Goal: Task Accomplishment & Management: Manage account settings

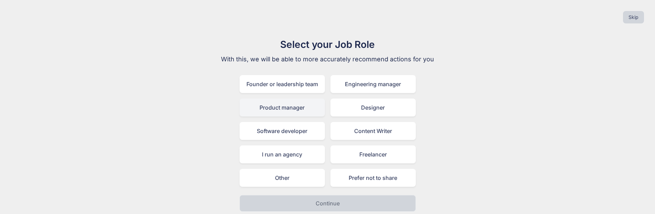
click at [288, 113] on div "Product manager" at bounding box center [282, 107] width 85 height 18
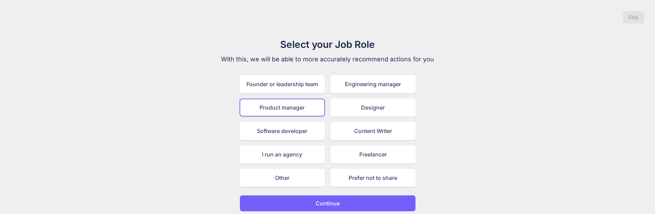
click at [325, 200] on p "Continue" at bounding box center [328, 203] width 24 height 8
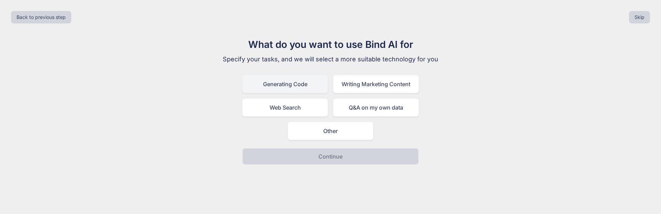
click at [294, 89] on div "Generating Code" at bounding box center [284, 84] width 85 height 18
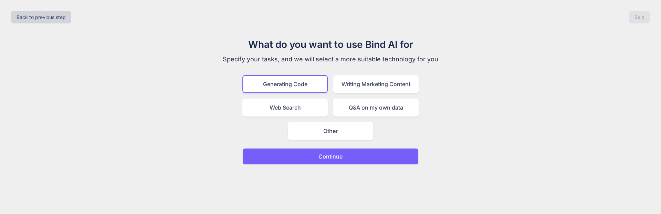
click at [325, 155] on p "Continue" at bounding box center [330, 156] width 24 height 8
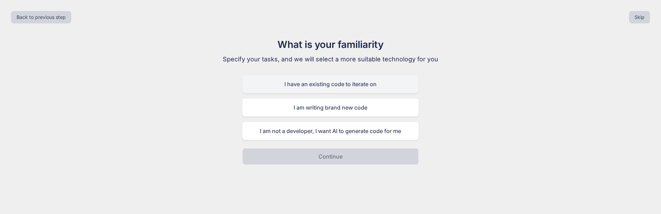
click at [311, 83] on div "I have an existing code to iterate on" at bounding box center [330, 84] width 176 height 18
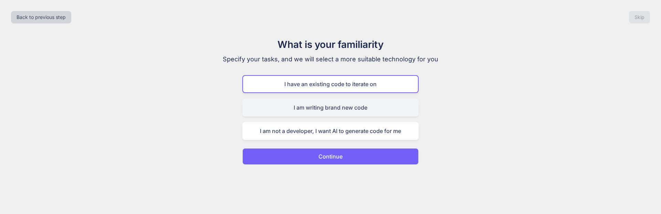
click at [312, 112] on div "I am writing brand new code" at bounding box center [330, 107] width 176 height 18
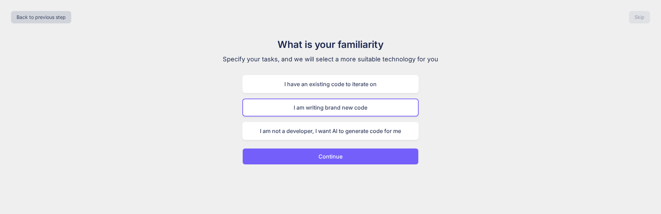
click at [337, 157] on p "Continue" at bounding box center [330, 156] width 24 height 8
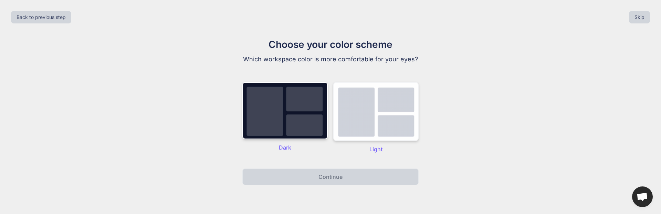
click at [360, 138] on img at bounding box center [375, 111] width 85 height 59
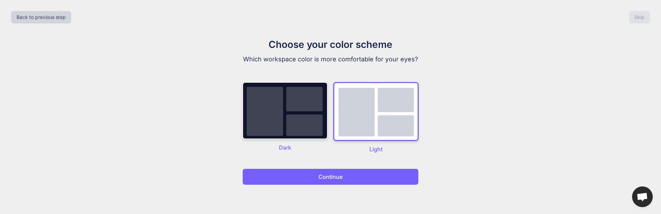
click at [333, 173] on p "Continue" at bounding box center [330, 176] width 24 height 8
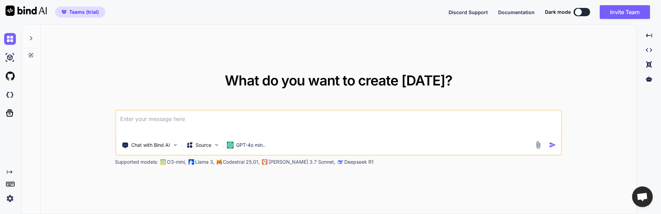
click at [8, 197] on img at bounding box center [10, 198] width 12 height 12
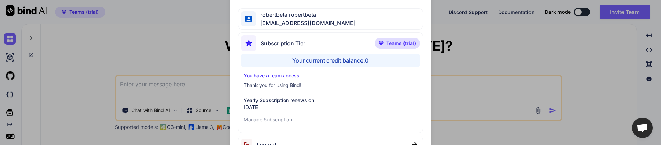
type textarea "x"
click at [595, 41] on div "My profile robertbeta robertbeta [EMAIL_ADDRESS][DOMAIN_NAME] Subscription Tier…" at bounding box center [330, 71] width 661 height 143
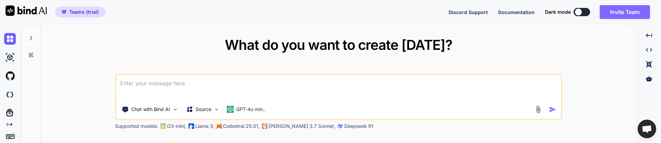
click at [639, 12] on button "Invite Team" at bounding box center [625, 12] width 50 height 14
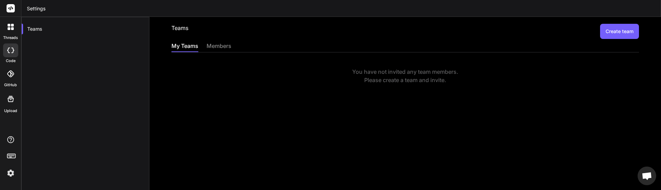
click at [219, 48] on div "members" at bounding box center [218, 47] width 25 height 10
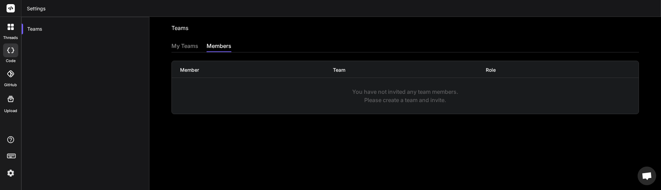
click at [191, 46] on div "My Teams" at bounding box center [184, 47] width 27 height 10
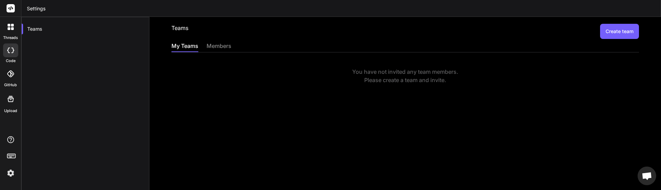
click at [616, 30] on button "Create team" at bounding box center [619, 31] width 39 height 15
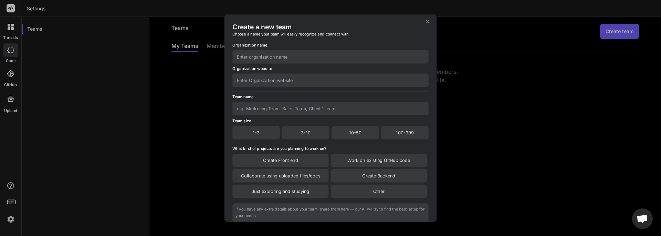
click at [428, 21] on icon at bounding box center [427, 21] width 7 height 7
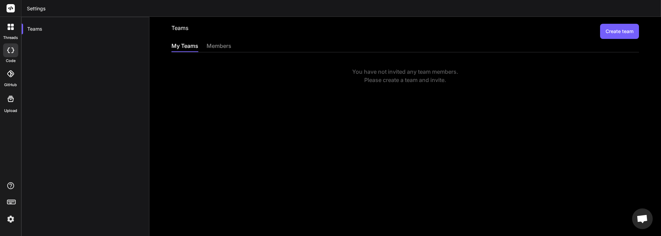
click at [11, 213] on img at bounding box center [11, 219] width 12 height 12
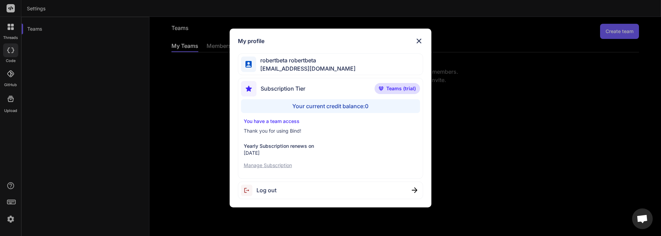
click at [394, 88] on span "Teams (trial)" at bounding box center [401, 88] width 30 height 7
click at [268, 165] on p "Manage Subscription" at bounding box center [331, 165] width 174 height 7
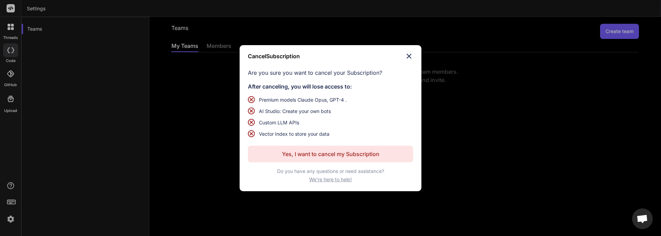
click at [411, 54] on img at bounding box center [409, 56] width 8 height 8
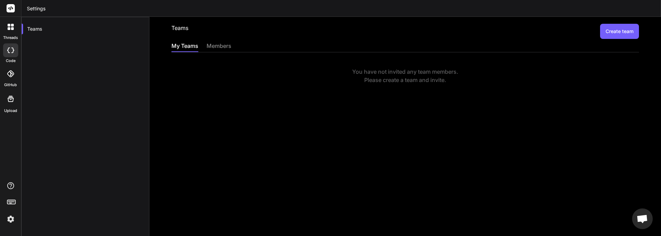
click at [10, 213] on img at bounding box center [11, 219] width 12 height 12
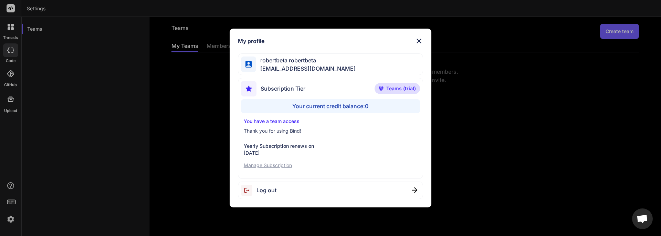
click at [421, 41] on img at bounding box center [419, 41] width 8 height 8
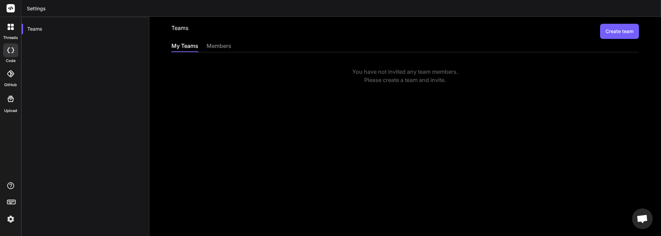
click at [610, 31] on button "Create team" at bounding box center [619, 31] width 39 height 15
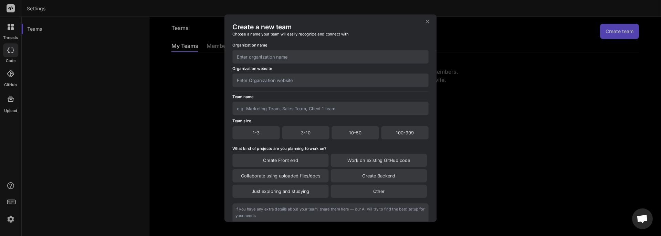
click at [258, 56] on input "text" at bounding box center [330, 56] width 196 height 13
type input "tt"
click at [261, 81] on input "text" at bounding box center [330, 79] width 196 height 13
type input "tt"
click at [256, 108] on input "text" at bounding box center [330, 108] width 196 height 13
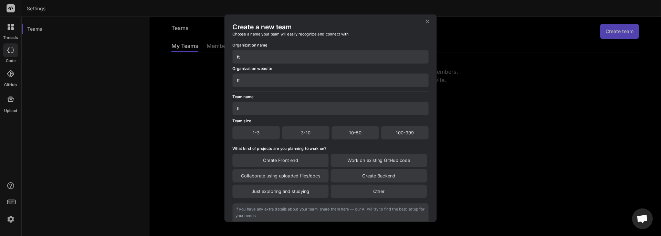
type input "tt"
click at [261, 131] on div "1-3" at bounding box center [255, 132] width 47 height 13
click at [278, 162] on div "Create Front end" at bounding box center [280, 160] width 96 height 13
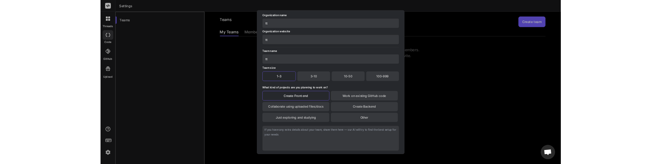
scroll to position [59, 0]
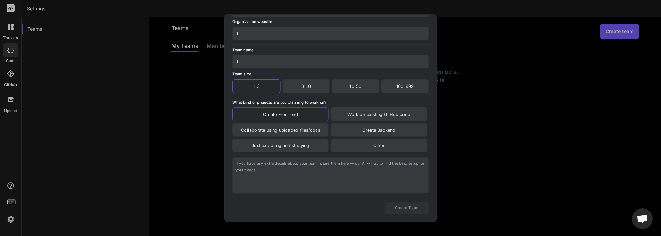
click at [264, 170] on textarea at bounding box center [330, 175] width 196 height 36
click at [312, 208] on div "Create Team" at bounding box center [330, 205] width 196 height 17
click at [278, 169] on textarea "cvcxxcvxc" at bounding box center [330, 175] width 196 height 36
type textarea "cvcxxcvxcx"
click at [290, 128] on div "Collaborate using uploaded files/docs" at bounding box center [280, 129] width 96 height 13
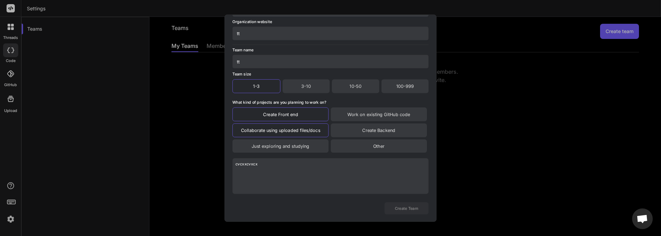
click at [286, 149] on div "Just exploring and studying" at bounding box center [280, 145] width 96 height 13
click at [369, 139] on div "Other" at bounding box center [379, 146] width 96 height 14
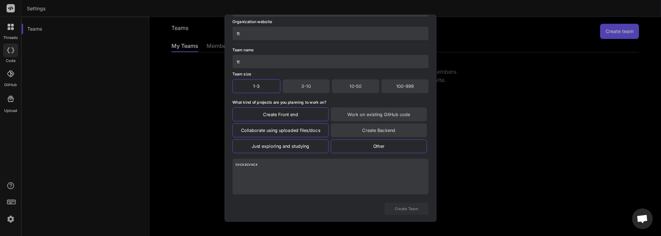
drag, startPoint x: 372, startPoint y: 128, endPoint x: 376, endPoint y: 112, distance: 16.0
click at [372, 127] on div "Create Backend" at bounding box center [379, 130] width 96 height 14
click at [376, 112] on div "Work on existing GitHub code" at bounding box center [379, 114] width 96 height 14
click at [267, 66] on input "tt" at bounding box center [330, 60] width 196 height 13
type input "ttdfdfdfdf"
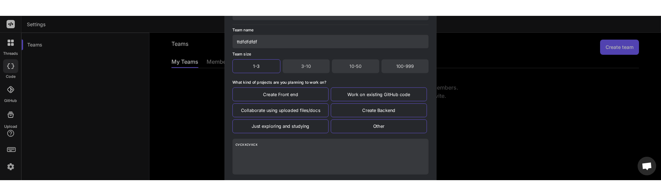
scroll to position [60, 0]
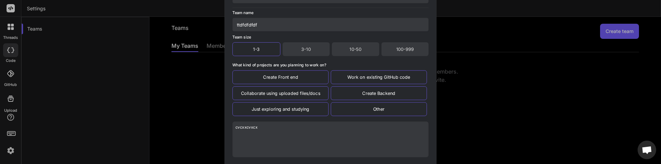
click at [316, 160] on div "Organization name tt Organization website tt Team name ttdfdfdfdf Team size 1-3…" at bounding box center [330, 65] width 196 height 225
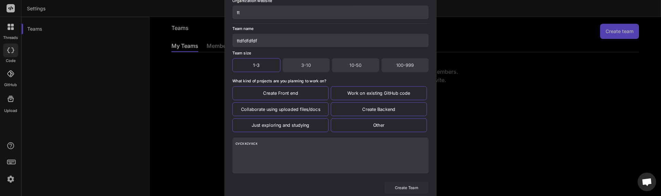
click at [403, 188] on button "Create Team" at bounding box center [406, 187] width 44 height 12
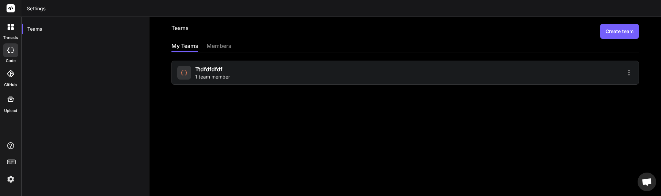
click at [97, 102] on div "Teams" at bounding box center [85, 115] width 128 height 196
click at [4, 180] on div at bounding box center [10, 162] width 21 height 43
click at [10, 180] on img at bounding box center [11, 179] width 12 height 12
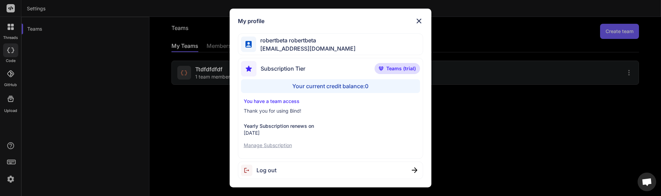
click at [288, 49] on span "[EMAIL_ADDRESS][DOMAIN_NAME]" at bounding box center [305, 48] width 99 height 8
copy span "[EMAIL_ADDRESS][DOMAIN_NAME]"
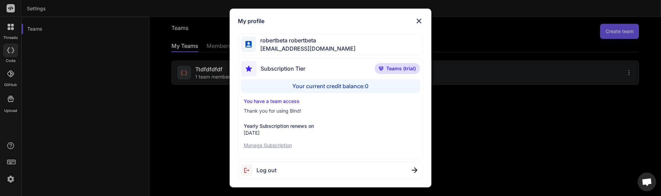
click at [269, 174] on span "Log out" at bounding box center [266, 170] width 20 height 8
